Goal: Task Accomplishment & Management: Manage account settings

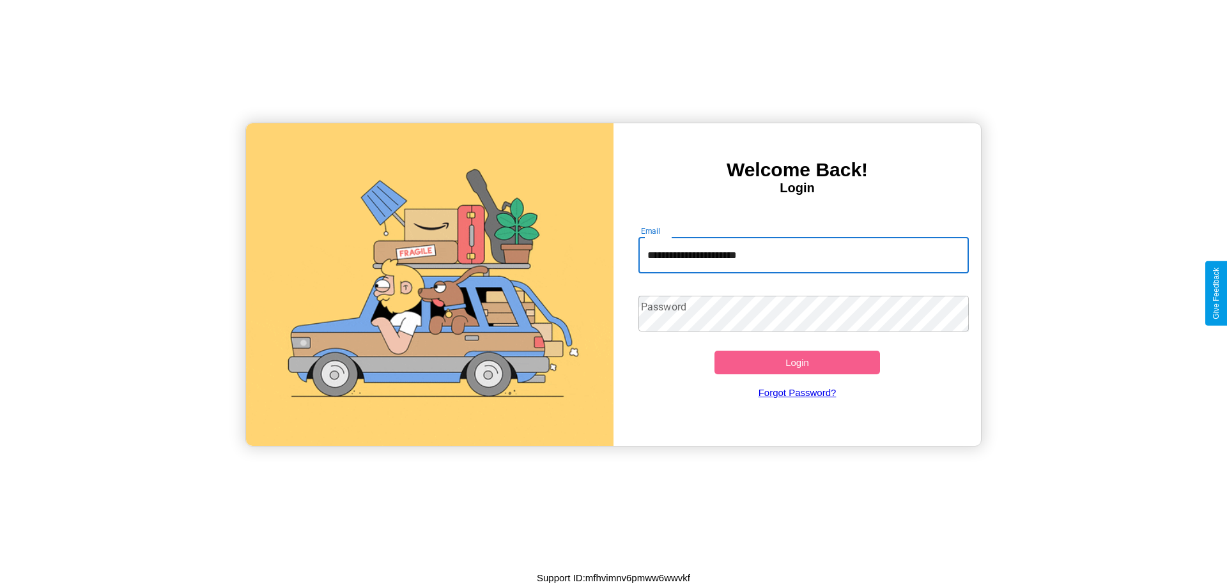
type input "**********"
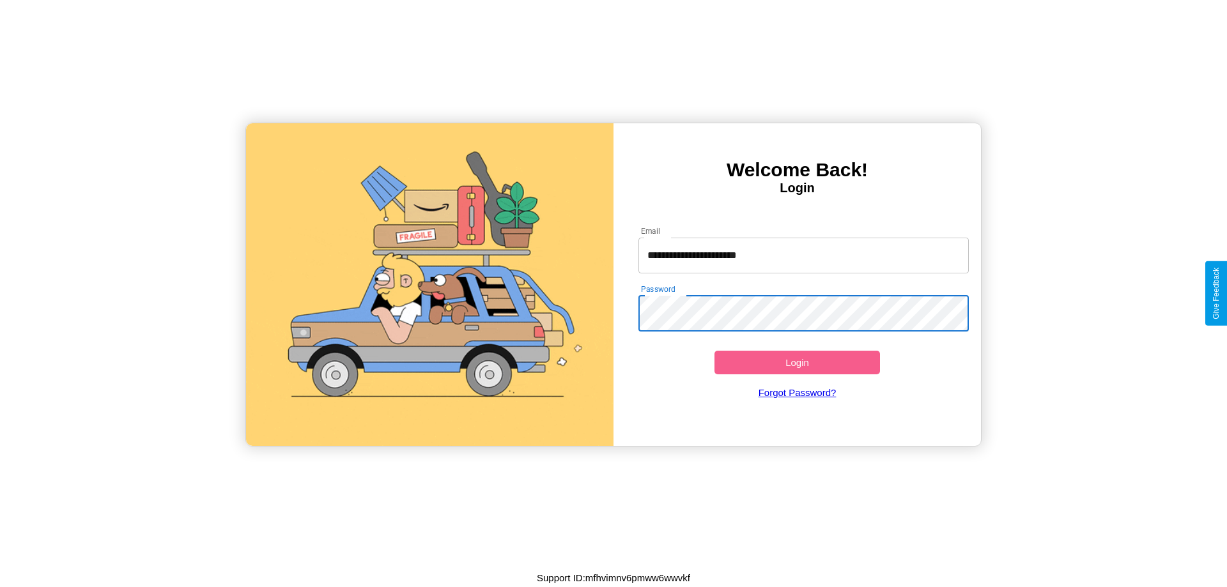
click at [797, 362] on button "Login" at bounding box center [798, 363] width 166 height 24
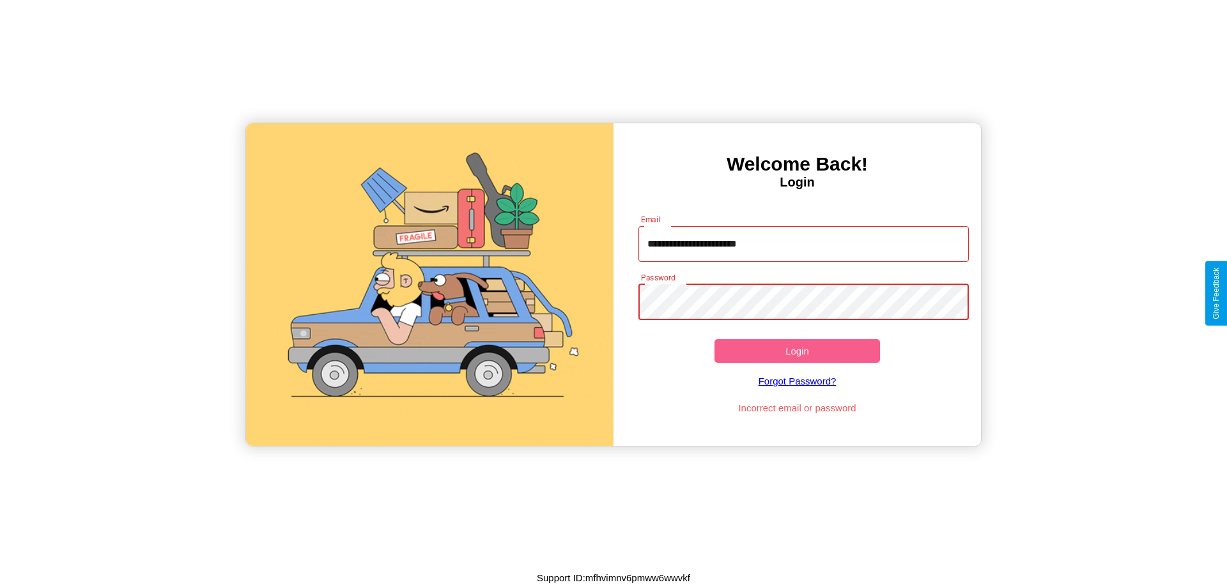
click at [797, 351] on button "Login" at bounding box center [798, 351] width 166 height 24
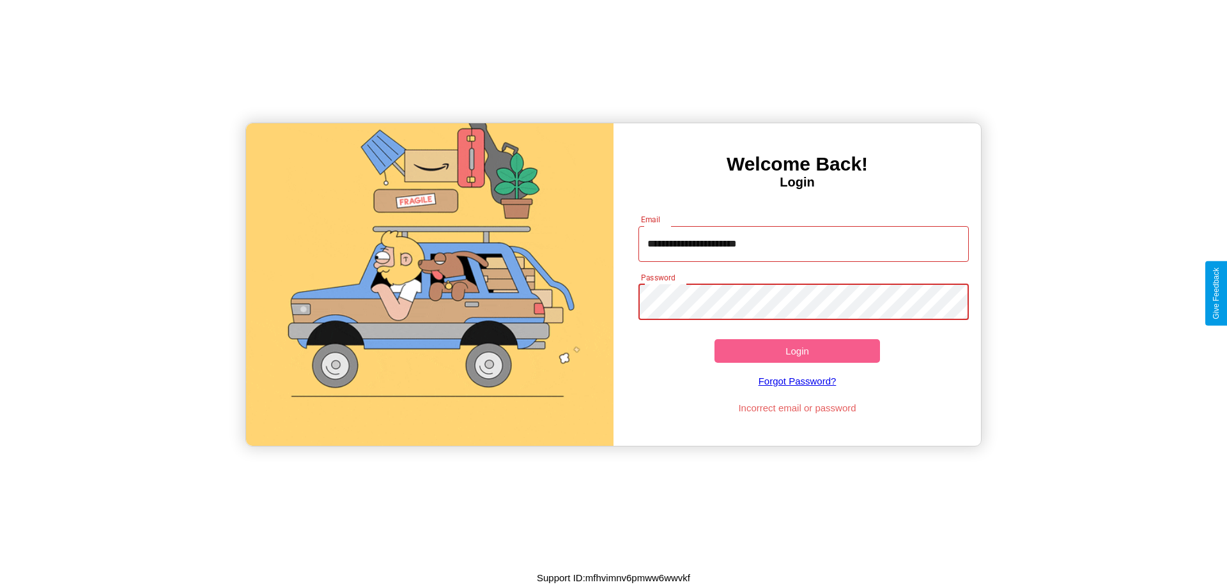
click at [797, 351] on button "Login" at bounding box center [798, 351] width 166 height 24
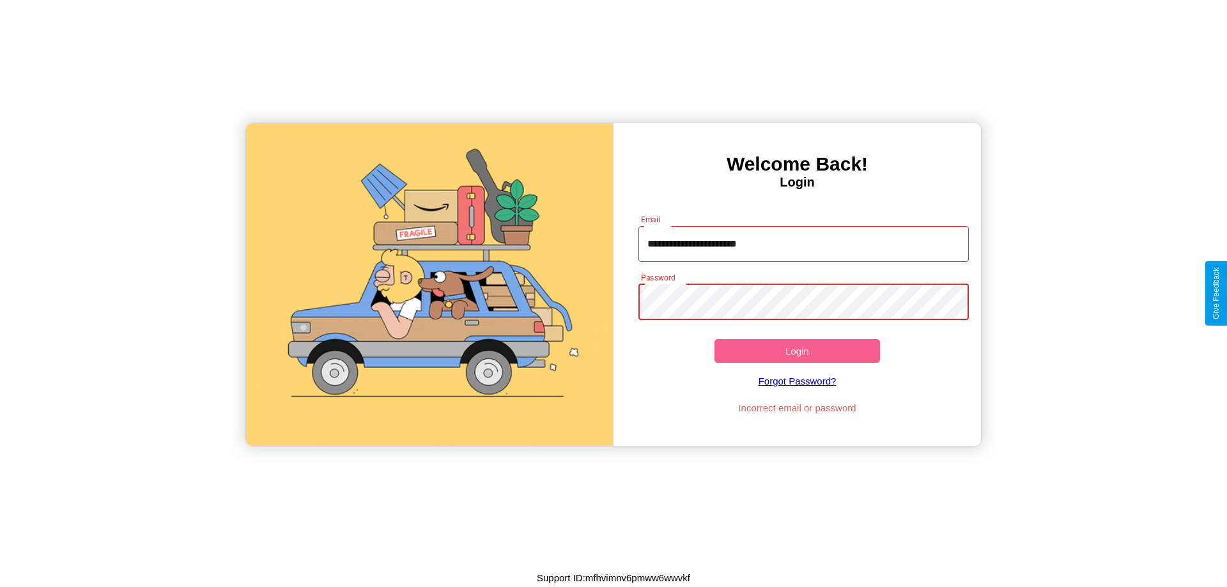
click at [797, 351] on button "Login" at bounding box center [798, 351] width 166 height 24
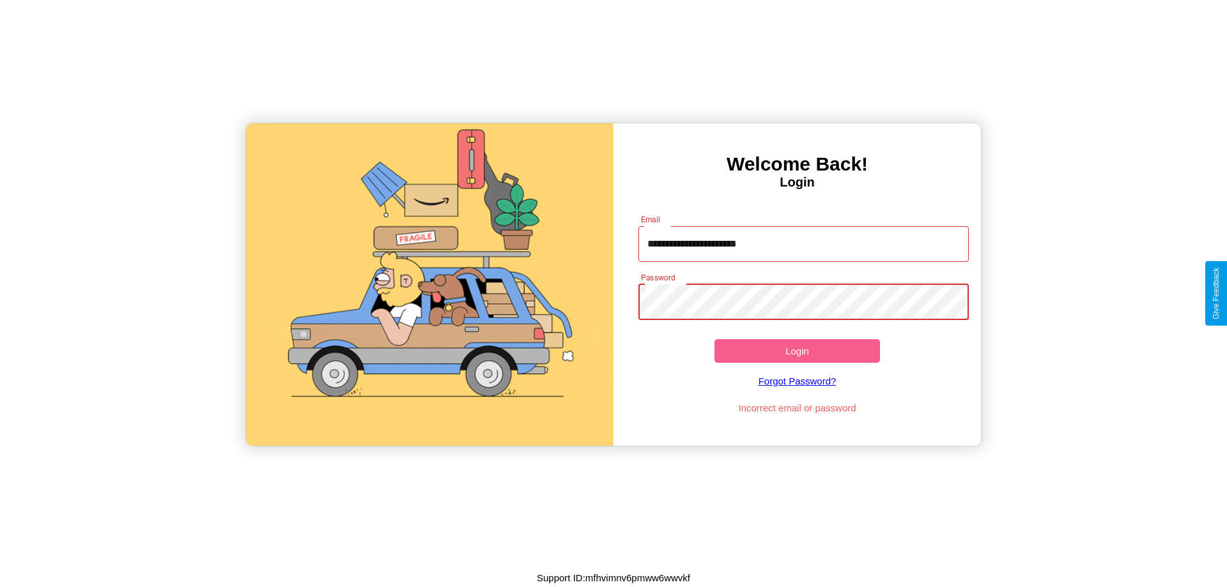
click at [797, 351] on button "Login" at bounding box center [798, 351] width 166 height 24
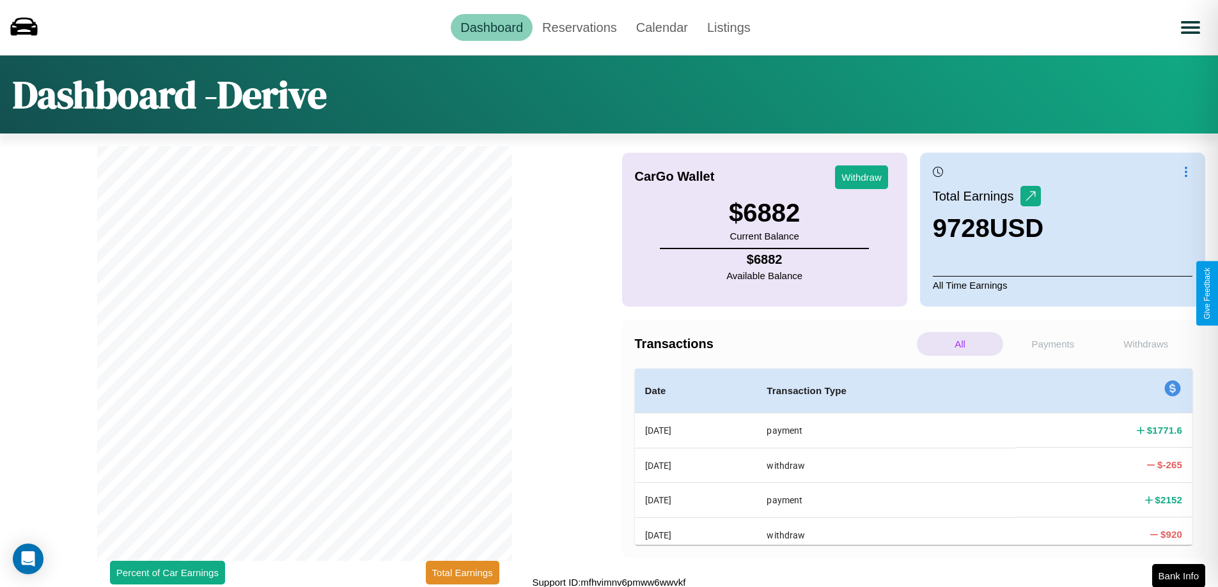
scroll to position [4, 0]
